Goal: Information Seeking & Learning: Find specific fact

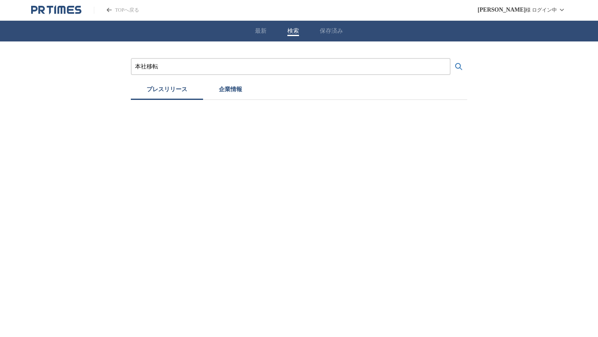
click at [187, 64] on input "本社移転" at bounding box center [290, 66] width 311 height 9
click at [450, 59] on button "検索する" at bounding box center [458, 67] width 17 height 17
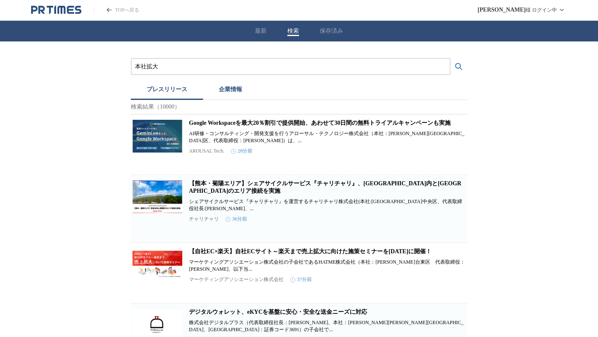
drag, startPoint x: 161, startPoint y: 62, endPoint x: 119, endPoint y: 64, distance: 42.4
paste input "銀座セカンドライフ株式会社"
click at [450, 59] on button "検索する" at bounding box center [458, 67] width 17 height 17
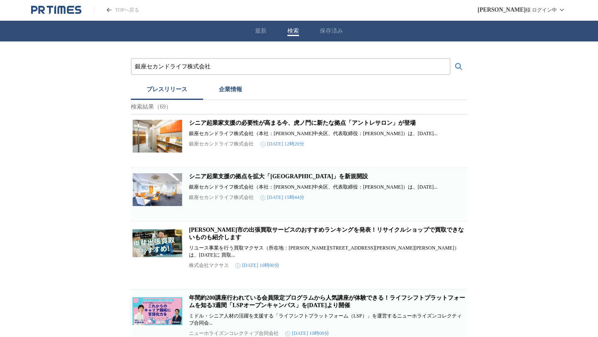
click at [208, 126] on link "シニア起業家支援の必要性が高まる今、虎ノ門に新たな拠点「アントレサロン」が登場" at bounding box center [302, 123] width 227 height 6
drag, startPoint x: 211, startPoint y: 66, endPoint x: 108, endPoint y: 66, distance: 102.9
drag, startPoint x: 215, startPoint y: 68, endPoint x: 113, endPoint y: 67, distance: 101.7
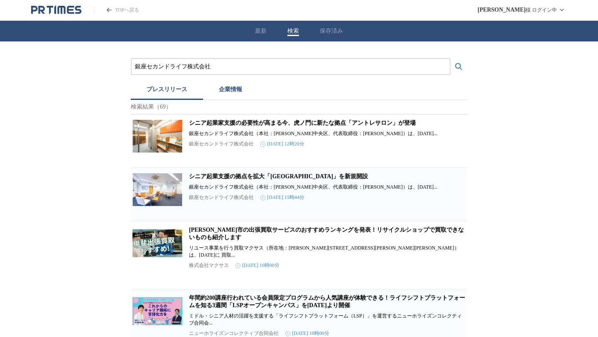
paste input "株式会社マックスプロデュース"
click at [450, 59] on button "検索する" at bounding box center [458, 67] width 17 height 17
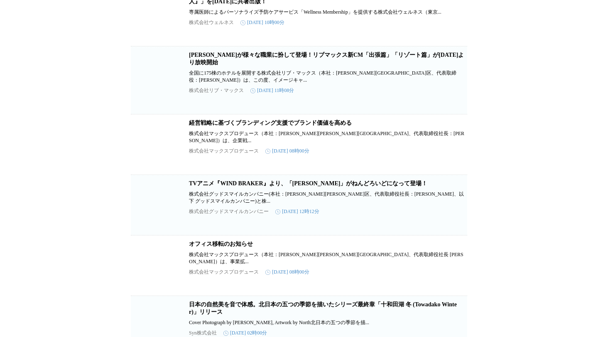
scroll to position [927, 0]
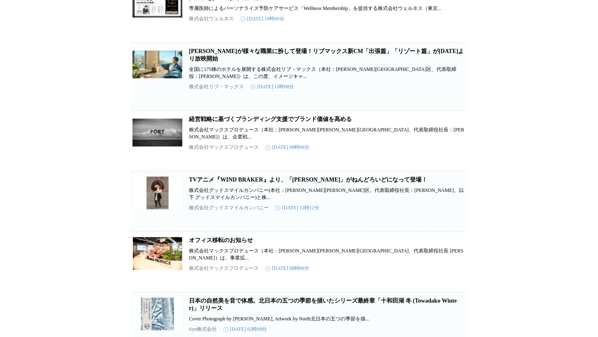
click at [213, 122] on link "経営戦略に基づくブランディング支援でブランド価値を高める" at bounding box center [270, 119] width 163 height 6
click at [222, 122] on link "経営戦略に基づくブランディング支援でブランド価値を高める" at bounding box center [270, 119] width 163 height 6
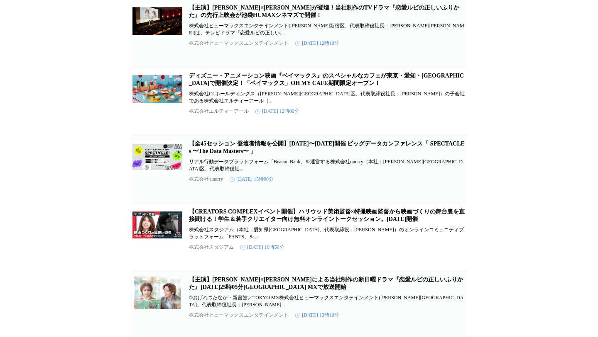
scroll to position [0, 0]
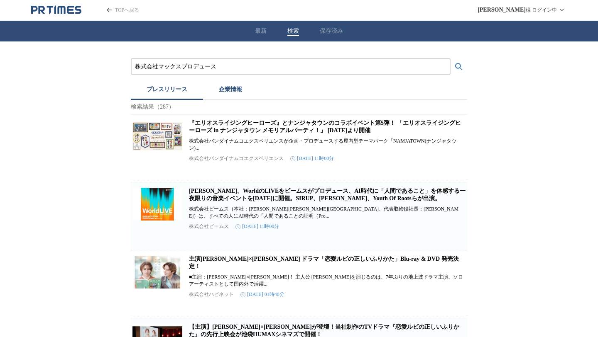
drag, startPoint x: 225, startPoint y: 65, endPoint x: 24, endPoint y: 62, distance: 201.3
paste input "ジョーンズ ラング ラサール株式会社"
type input "ジョーンズ ラング ラサール株式会社"
click at [450, 59] on button "検索する" at bounding box center [458, 67] width 17 height 17
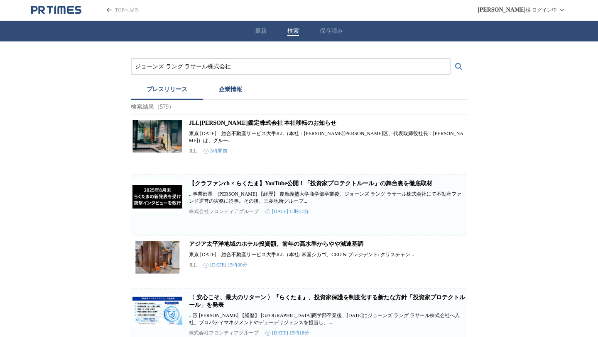
click at [192, 149] on p "JLL" at bounding box center [193, 151] width 8 height 6
click at [192, 132] on div "JLL[PERSON_NAME]鑑定株式会社 本社移転のお知らせ 東京 [DATE] – 総合不動産サービス大手JLL（本社：[PERSON_NAME][PE…" at bounding box center [327, 142] width 276 height 45
click at [193, 127] on h2 "JLL[PERSON_NAME]鑑定株式会社 本社移転のお知らせ" at bounding box center [327, 123] width 276 height 7
click at [193, 126] on link "JLL[PERSON_NAME]鑑定株式会社 本社移転のお知らせ" at bounding box center [262, 123] width 147 height 6
